Goal: Task Accomplishment & Management: Manage account settings

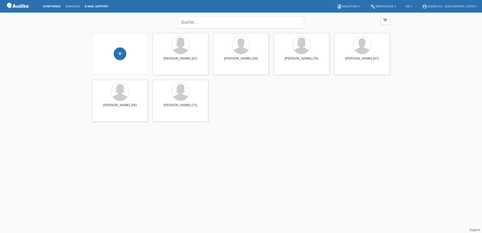
click at [95, 6] on link "E-Mail Support" at bounding box center [96, 6] width 29 height 3
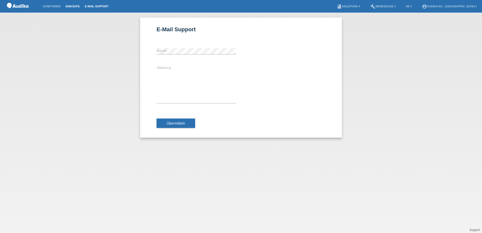
click at [72, 6] on link "Einkäufe" at bounding box center [72, 6] width 19 height 3
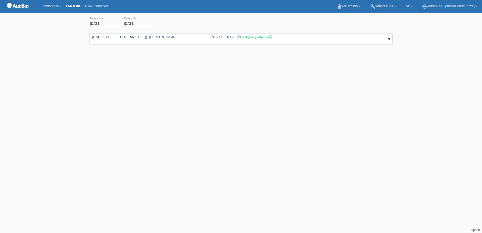
click at [49, 5] on link "Kund*innen" at bounding box center [51, 6] width 23 height 3
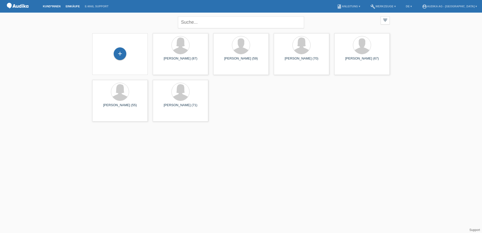
click at [68, 5] on link "Einkäufe" at bounding box center [72, 6] width 19 height 3
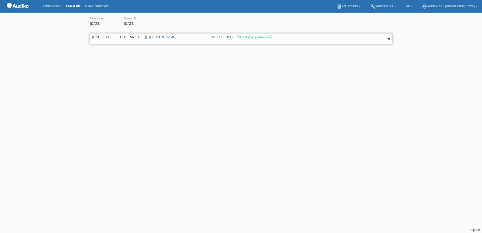
click at [218, 37] on link "POSP00026932" at bounding box center [223, 37] width 24 height 4
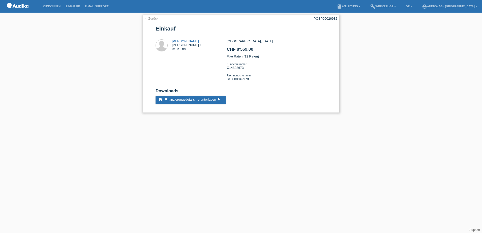
click at [154, 18] on link "← Zurück" at bounding box center [151, 19] width 14 height 4
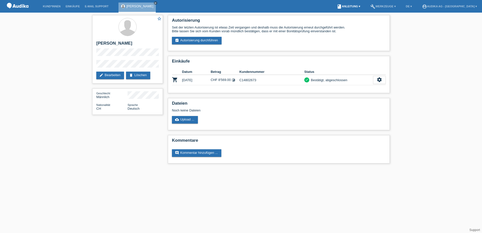
click at [362, 6] on link "book Anleitung ▾" at bounding box center [348, 6] width 28 height 3
click at [466, 5] on li "account_circle Audika AG - Heerbrugg ▾" at bounding box center [449, 6] width 60 height 13
click at [476, 5] on link "account_circle Audika AG - Heerbrugg ▾" at bounding box center [449, 6] width 60 height 3
click at [434, 35] on link "Logout" at bounding box center [434, 37] width 10 height 4
